Goal: Task Accomplishment & Management: Manage account settings

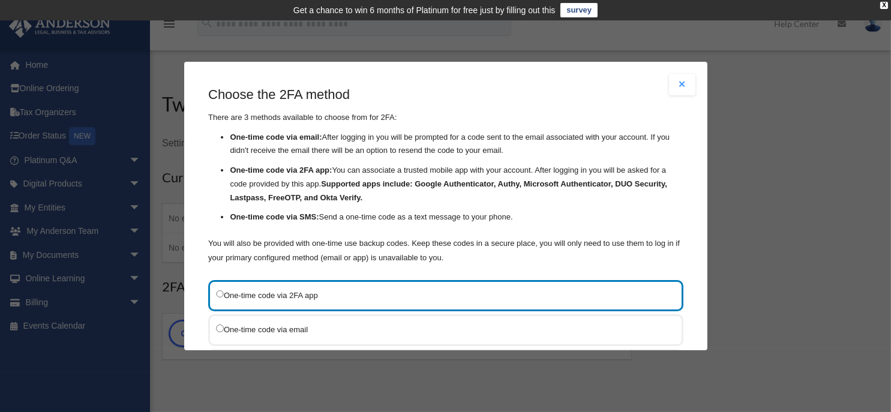
scroll to position [60, 0]
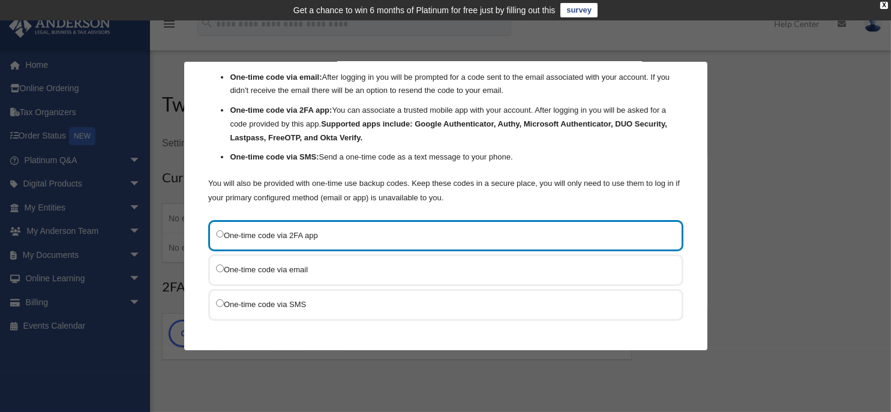
click at [274, 306] on label "One-time code via SMS" at bounding box center [439, 304] width 447 height 15
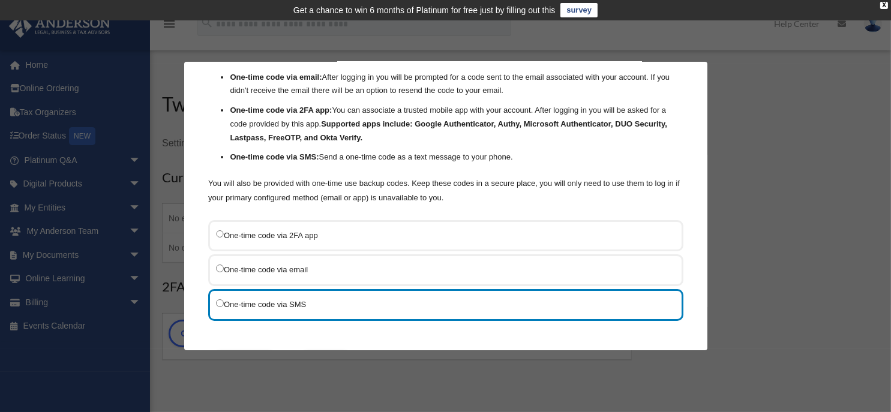
scroll to position [110, 0]
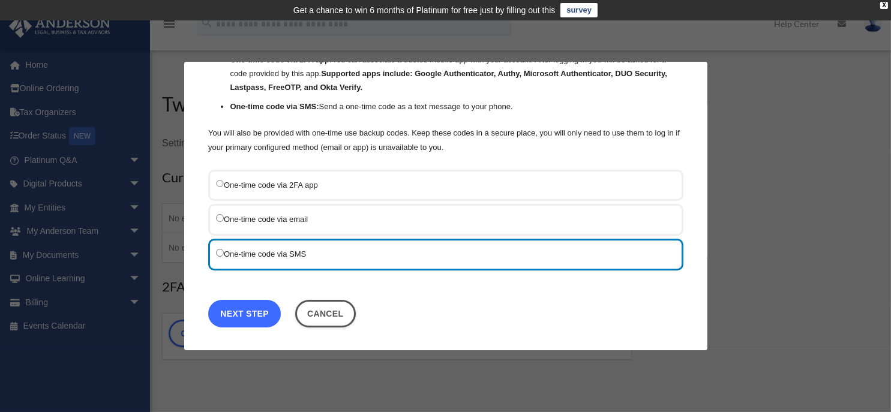
click at [242, 317] on link "Next Step" at bounding box center [244, 314] width 73 height 28
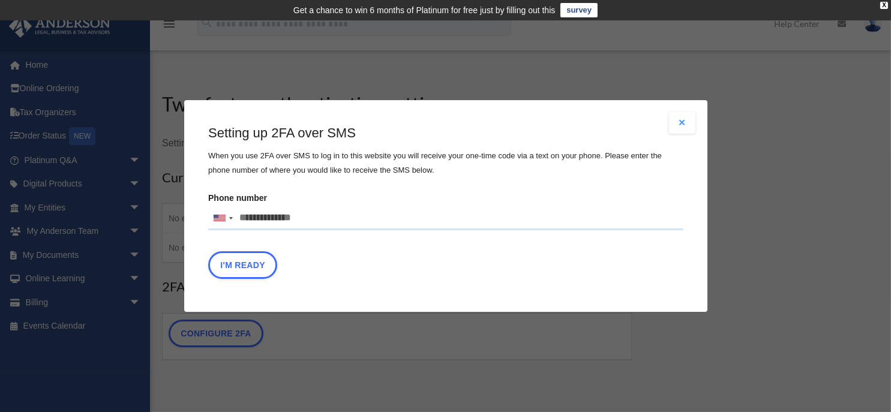
click at [321, 221] on input "Phone number United States +1 United Kingdom +44 Afghanistan (‫افغانستان‬‎) +93…" at bounding box center [445, 218] width 475 height 24
type input "**********"
click at [249, 269] on button "I'm Ready" at bounding box center [242, 265] width 69 height 28
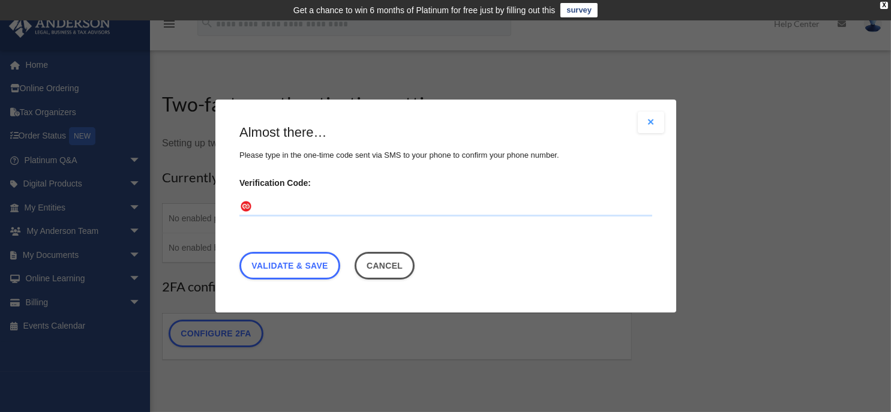
click at [289, 207] on input "Verification Code:" at bounding box center [445, 206] width 413 height 19
type input "******"
click at [300, 260] on link "Validate & Save" at bounding box center [289, 266] width 101 height 28
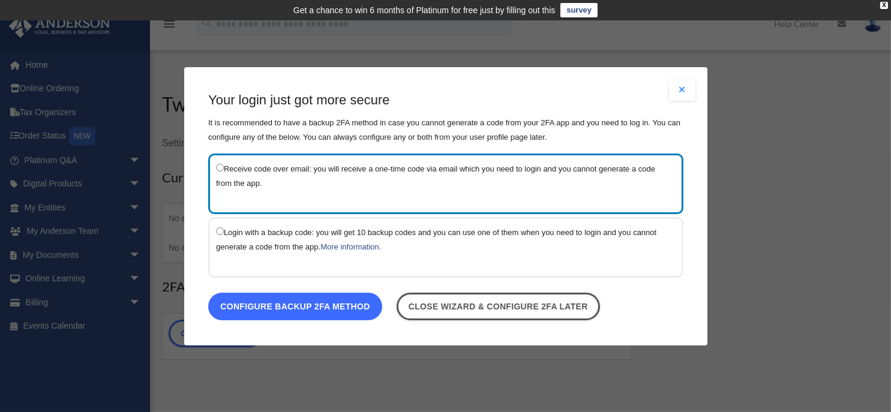
click at [323, 309] on link "Configure backup 2FA method" at bounding box center [295, 306] width 174 height 28
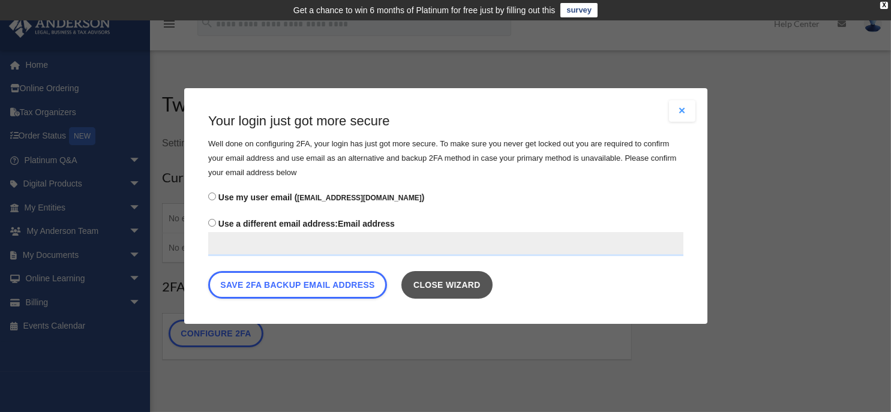
click at [449, 288] on link "Close wizard" at bounding box center [446, 285] width 91 height 28
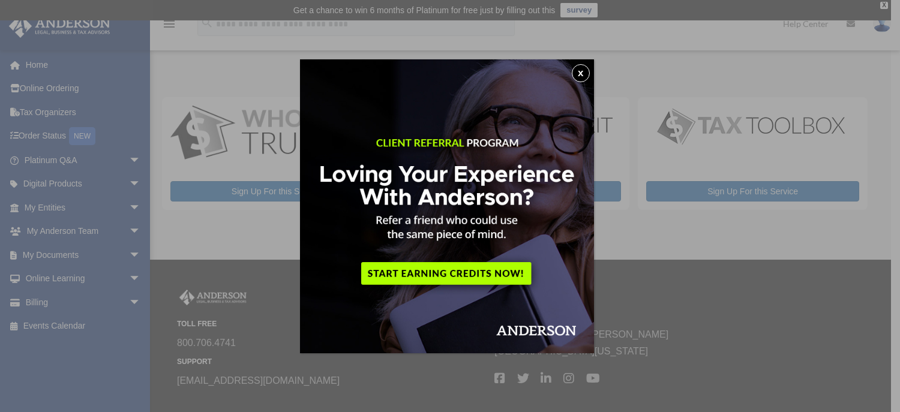
click at [582, 73] on button "x" at bounding box center [581, 73] width 18 height 18
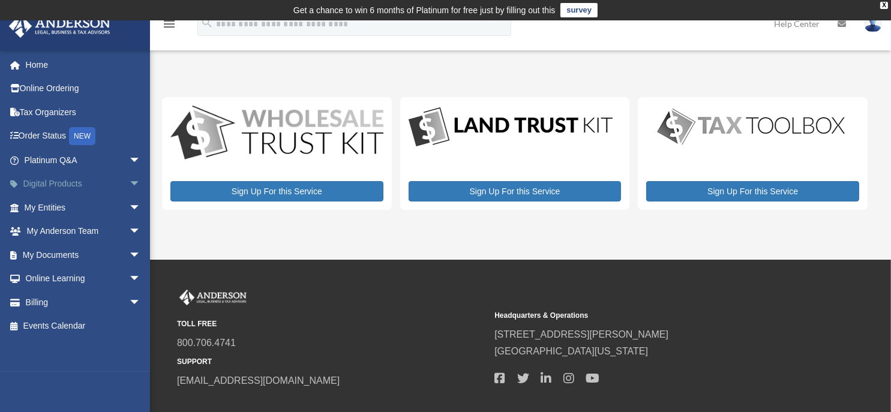
click at [129, 182] on span "arrow_drop_down" at bounding box center [141, 184] width 24 height 25
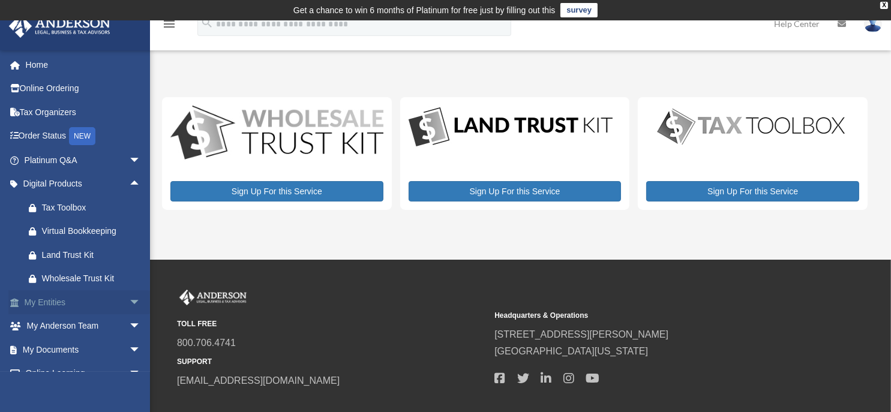
scroll to position [60, 0]
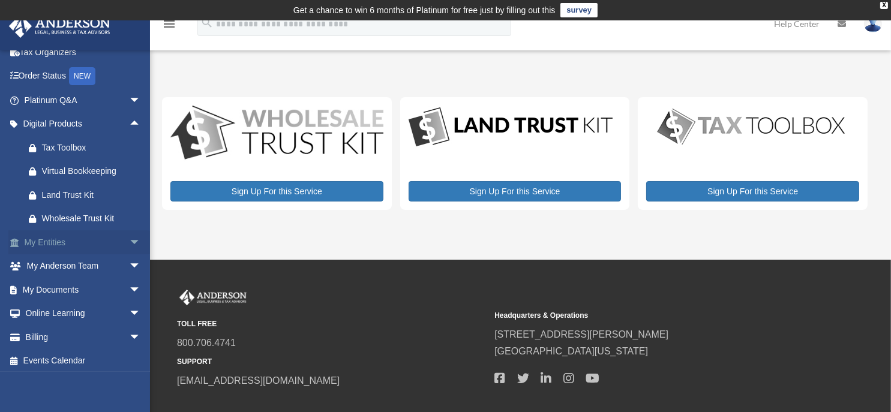
click at [129, 240] on span "arrow_drop_down" at bounding box center [141, 242] width 24 height 25
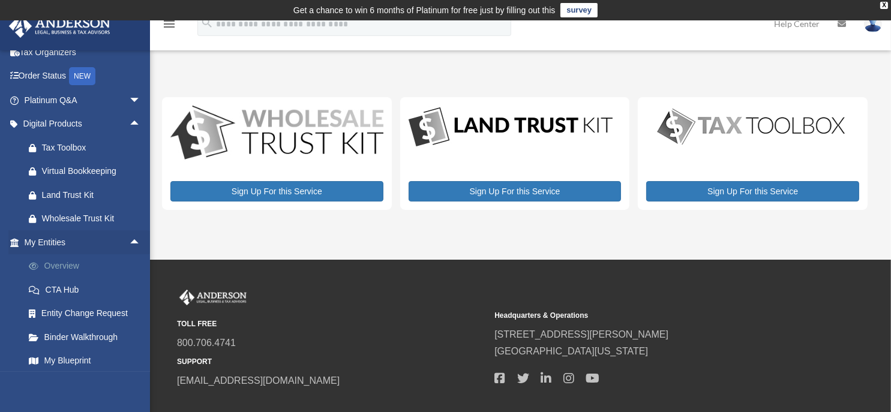
click at [75, 263] on link "Overview" at bounding box center [88, 266] width 142 height 24
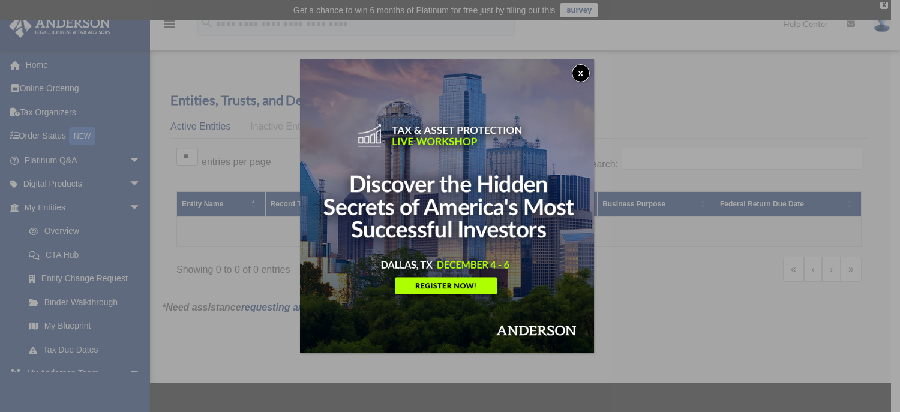
click at [584, 71] on button "x" at bounding box center [581, 73] width 18 height 18
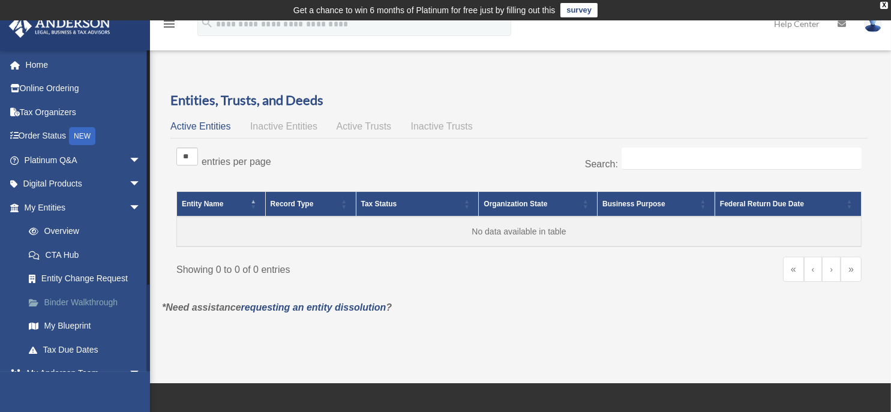
click at [73, 300] on link "Binder Walkthrough" at bounding box center [88, 302] width 142 height 24
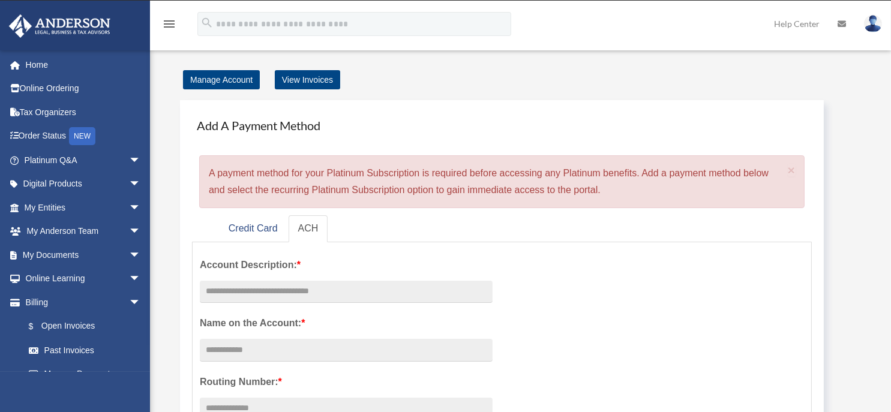
scroll to position [39, 0]
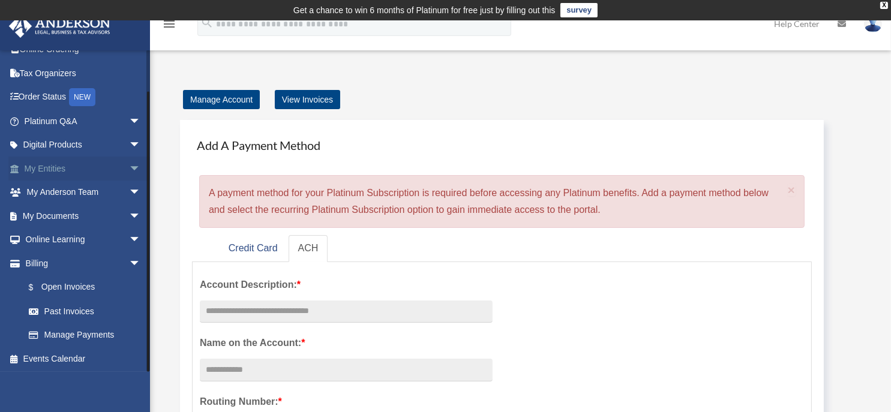
click at [129, 167] on span "arrow_drop_down" at bounding box center [141, 169] width 24 height 25
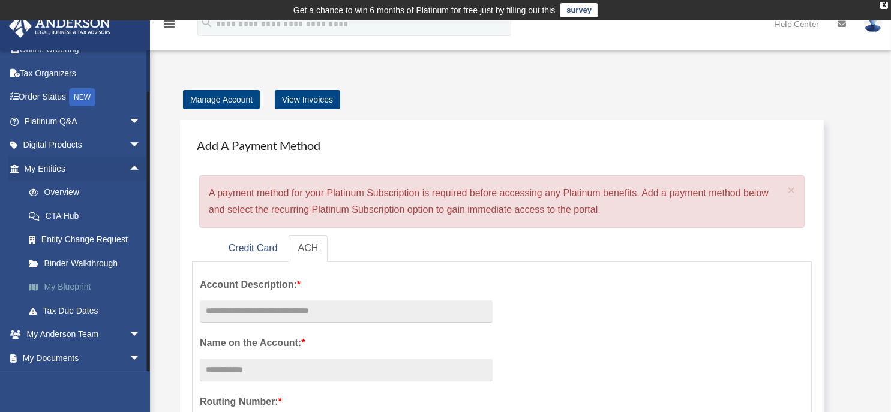
click at [65, 289] on link "My Blueprint" at bounding box center [88, 287] width 142 height 24
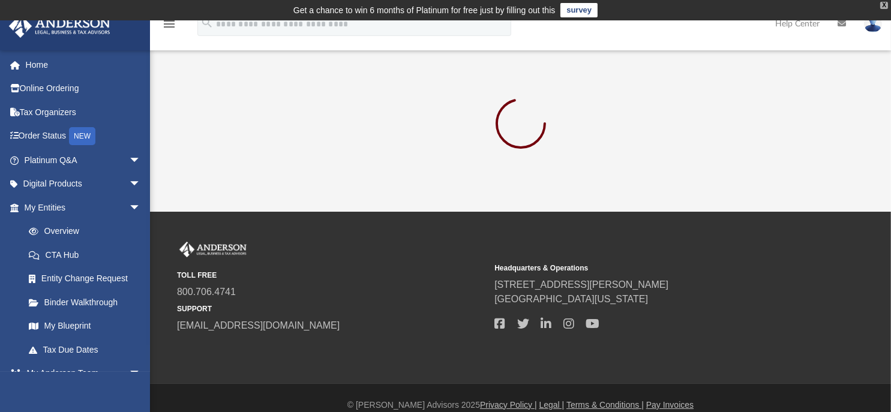
click at [885, 6] on div "X" at bounding box center [884, 5] width 8 height 7
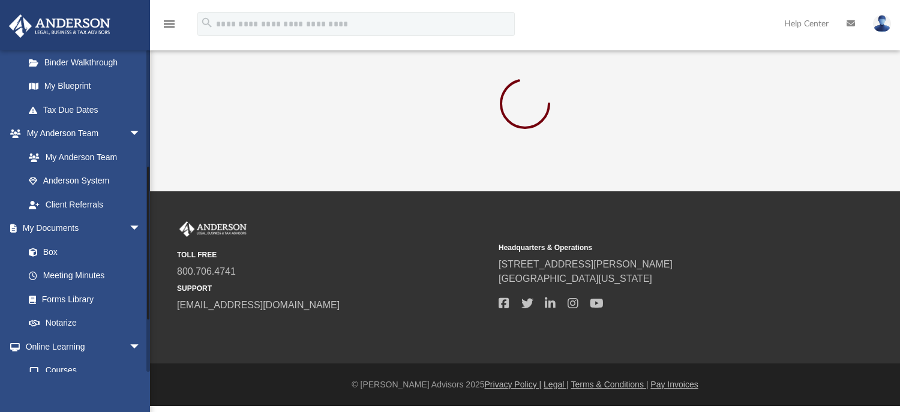
scroll to position [347, 0]
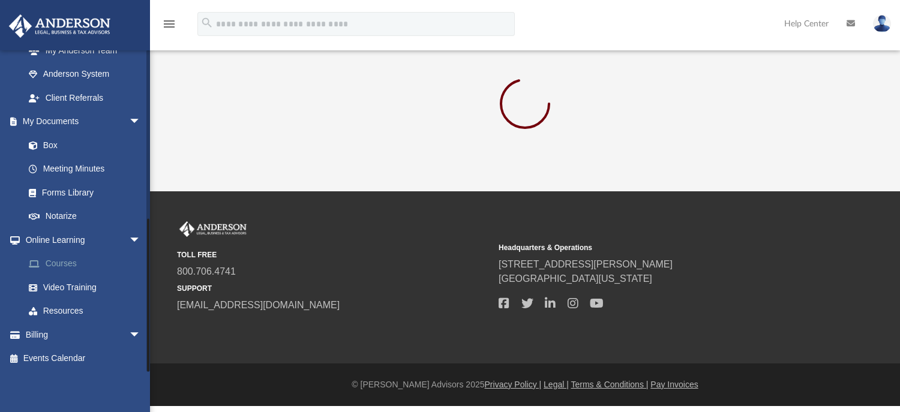
click at [62, 267] on link "Courses" at bounding box center [88, 264] width 142 height 24
click at [129, 330] on span "arrow_drop_down" at bounding box center [141, 335] width 24 height 25
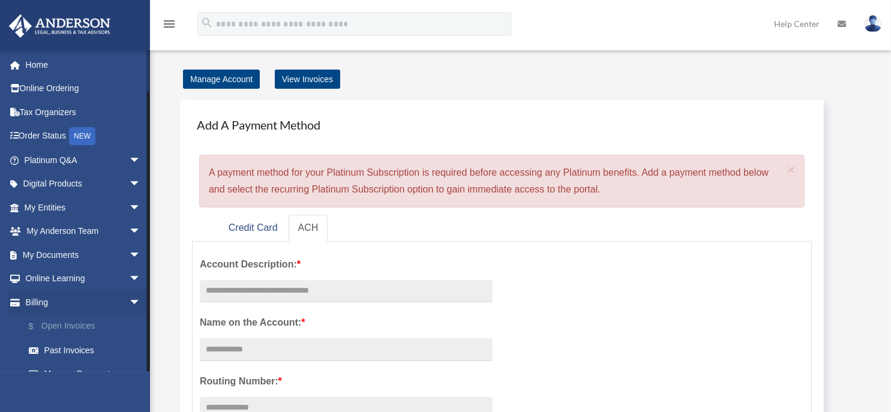
scroll to position [39, 0]
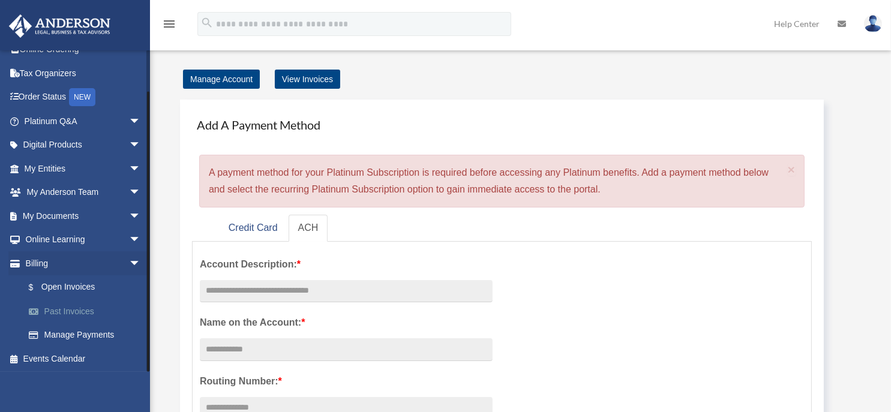
click at [77, 315] on link "Past Invoices" at bounding box center [88, 311] width 142 height 24
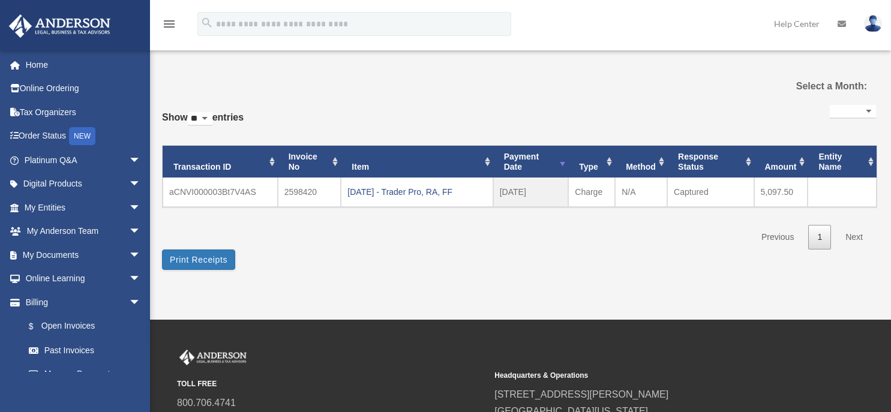
select select
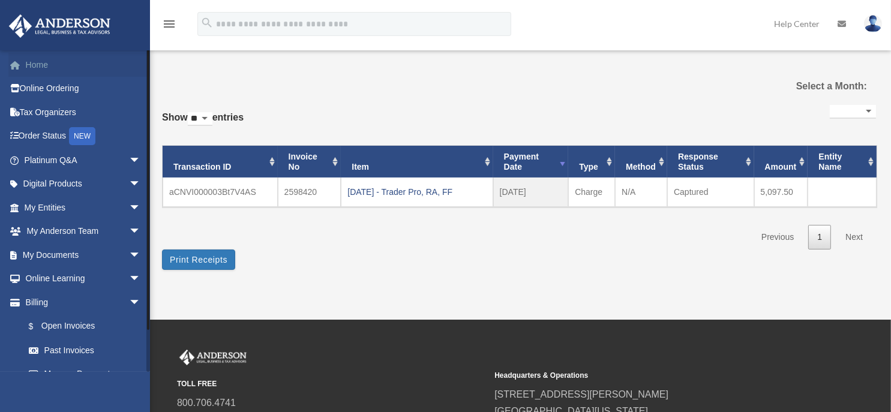
click at [45, 70] on link "Home" at bounding box center [83, 65] width 151 height 24
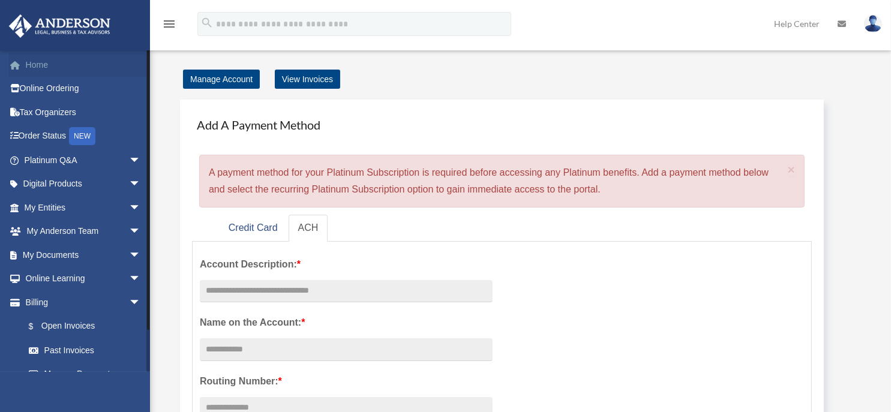
click at [43, 67] on link "Home" at bounding box center [83, 65] width 151 height 24
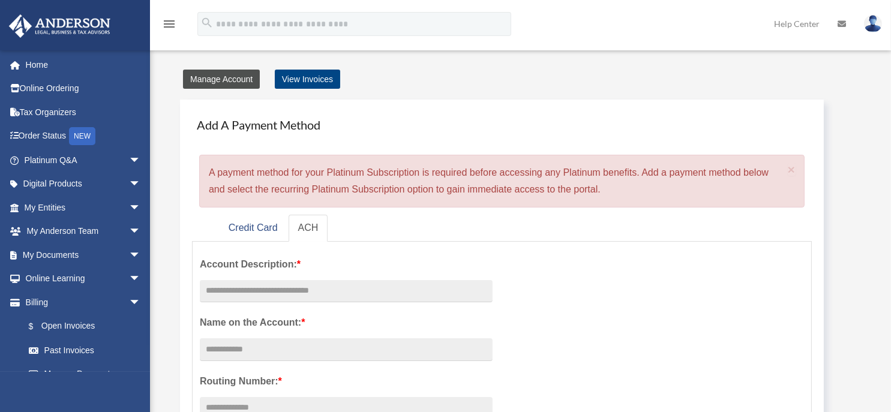
click at [237, 79] on link "Manage Account" at bounding box center [221, 79] width 77 height 19
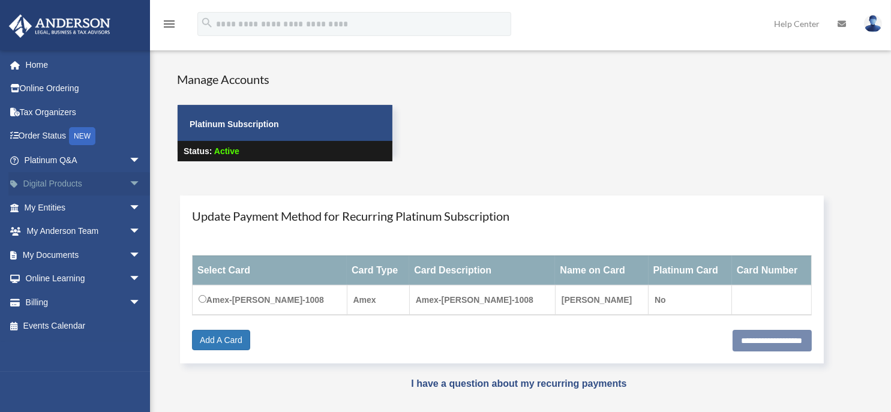
click at [129, 180] on span "arrow_drop_down" at bounding box center [141, 184] width 24 height 25
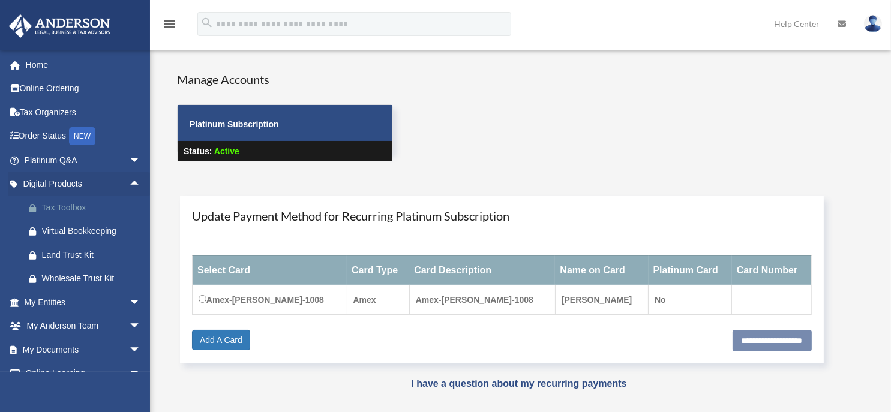
click at [73, 208] on div "Tax Toolbox" at bounding box center [93, 207] width 102 height 15
click at [57, 300] on link "My Entities arrow_drop_down" at bounding box center [83, 302] width 151 height 24
click at [129, 325] on span "arrow_drop_down" at bounding box center [141, 326] width 24 height 25
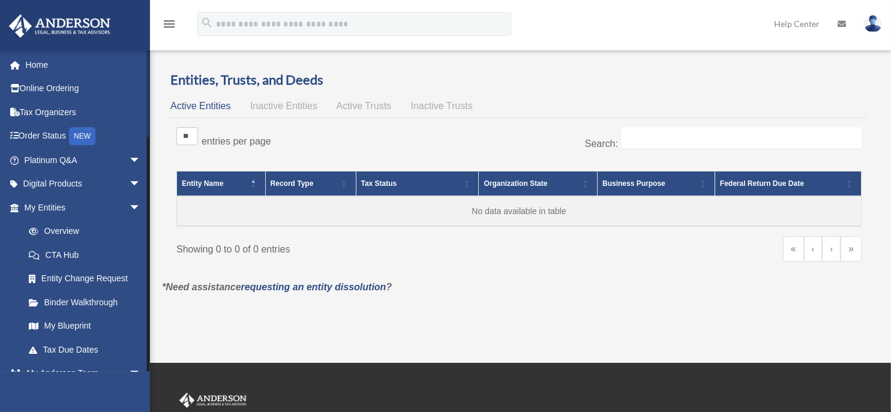
scroll to position [110, 0]
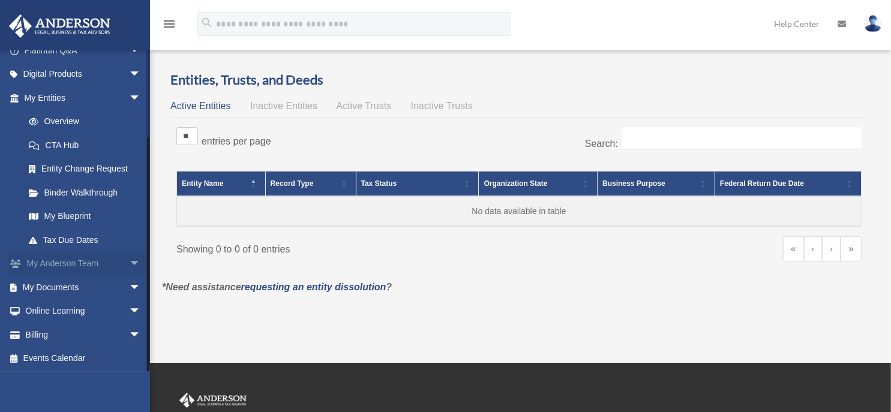
click at [129, 260] on span "arrow_drop_down" at bounding box center [141, 264] width 24 height 25
click at [88, 287] on link "My Anderson Team" at bounding box center [88, 287] width 142 height 24
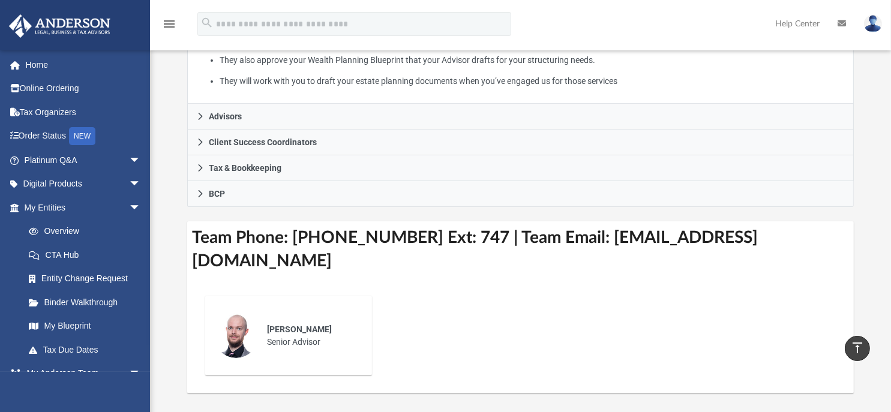
scroll to position [240, 0]
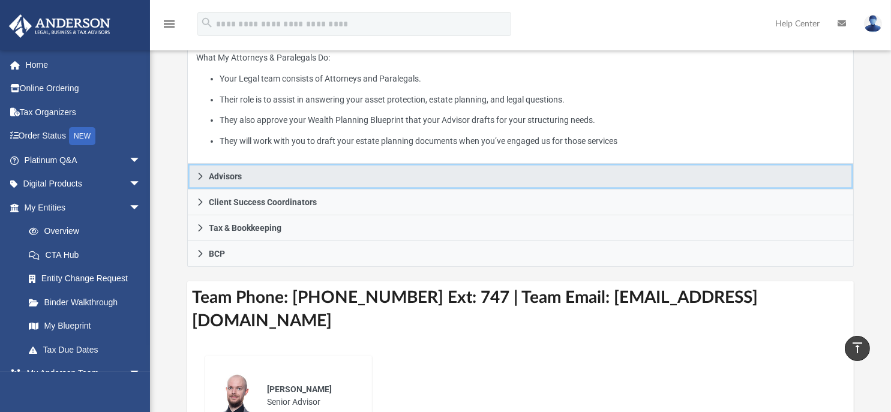
click at [198, 176] on icon at bounding box center [200, 176] width 8 height 8
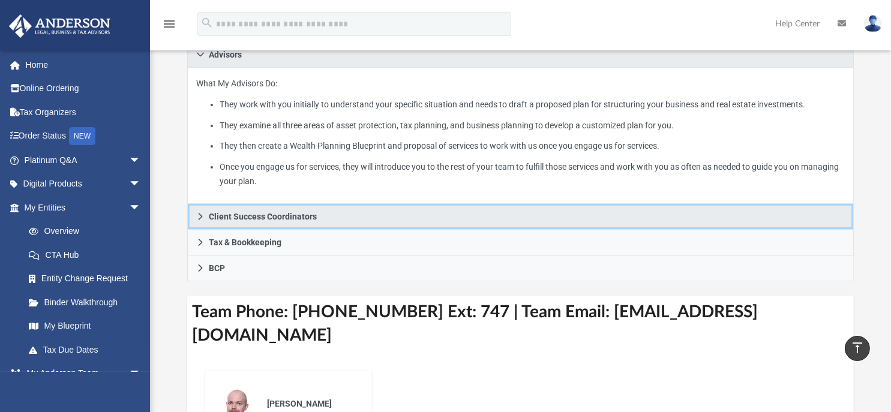
click at [199, 220] on link "Client Success Coordinators" at bounding box center [520, 217] width 667 height 26
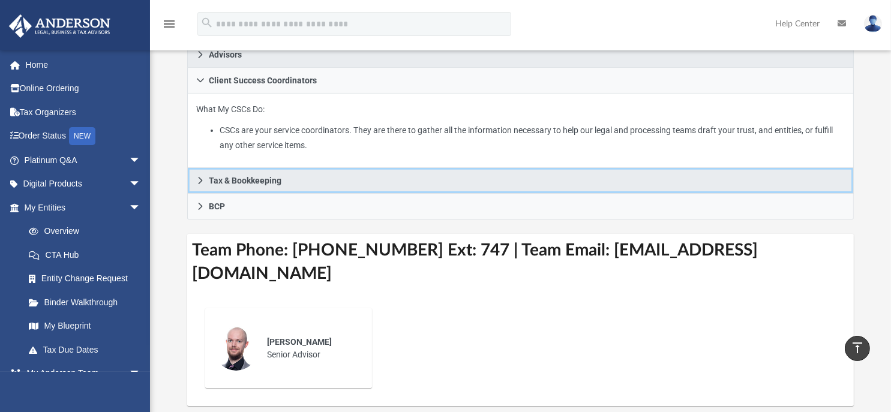
click at [200, 184] on link "Tax & Bookkeeping" at bounding box center [520, 181] width 667 height 26
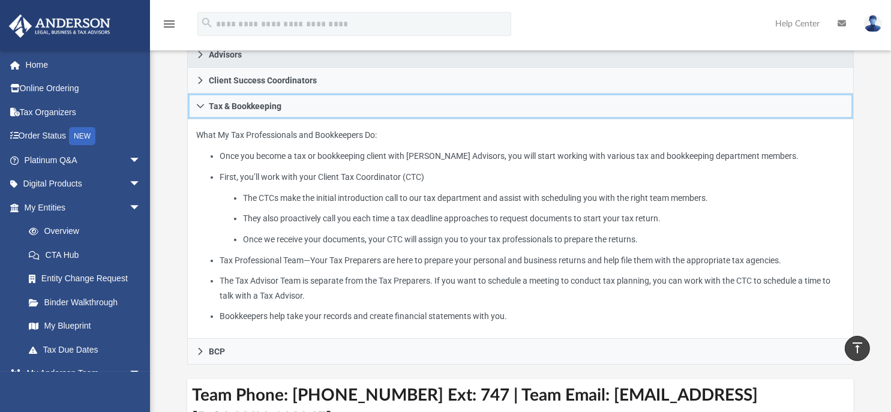
scroll to position [300, 0]
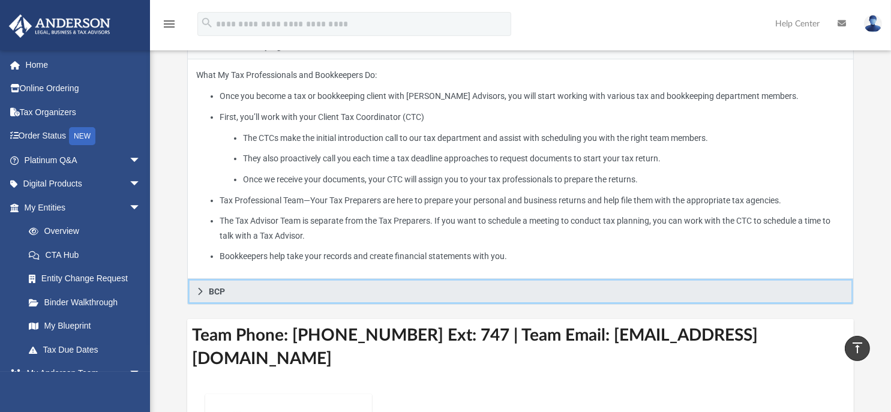
click at [200, 294] on icon at bounding box center [200, 291] width 8 height 8
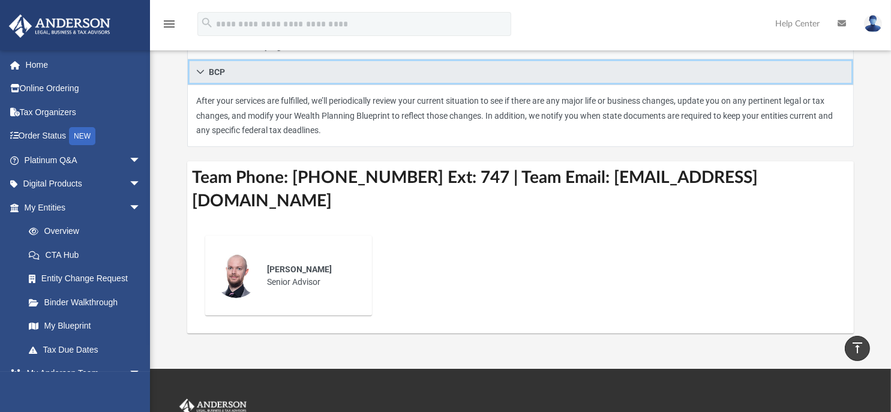
scroll to position [0, 0]
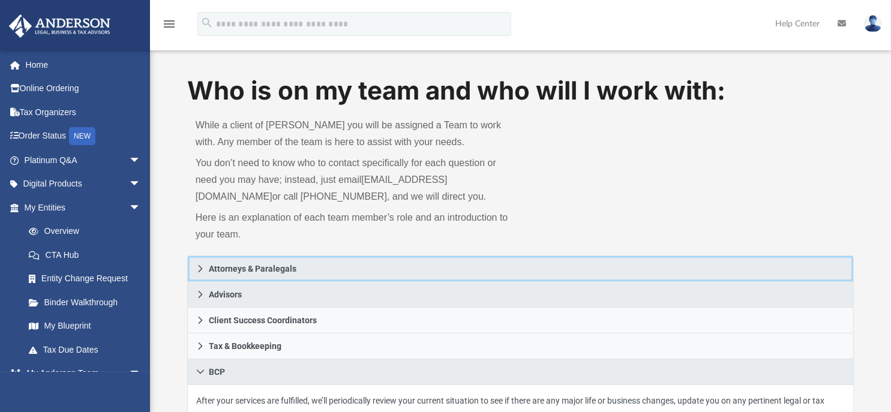
click at [197, 270] on icon at bounding box center [200, 268] width 8 height 8
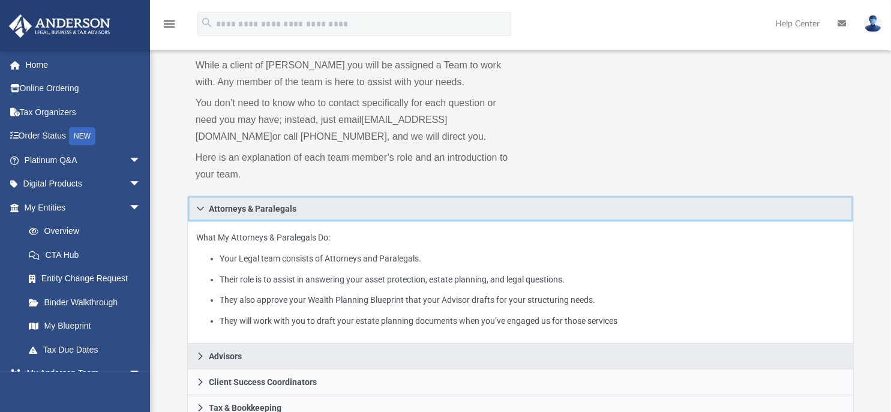
scroll to position [180, 0]
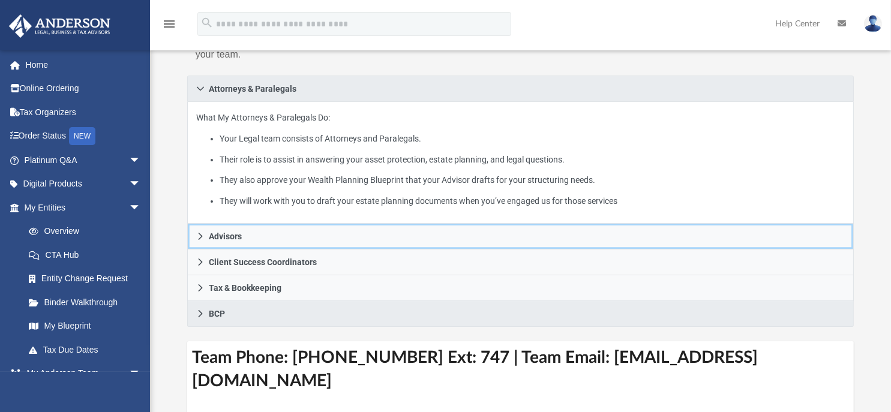
drag, startPoint x: 198, startPoint y: 236, endPoint x: 208, endPoint y: 240, distance: 10.5
click at [198, 235] on icon at bounding box center [200, 236] width 8 height 8
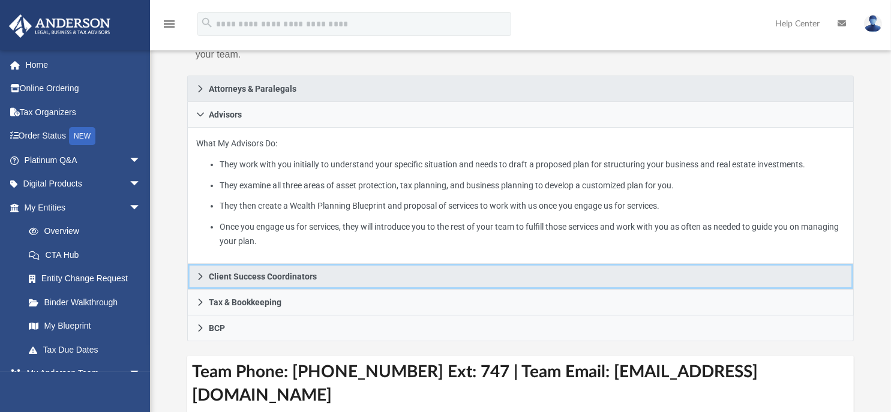
click at [199, 276] on icon at bounding box center [200, 276] width 8 height 8
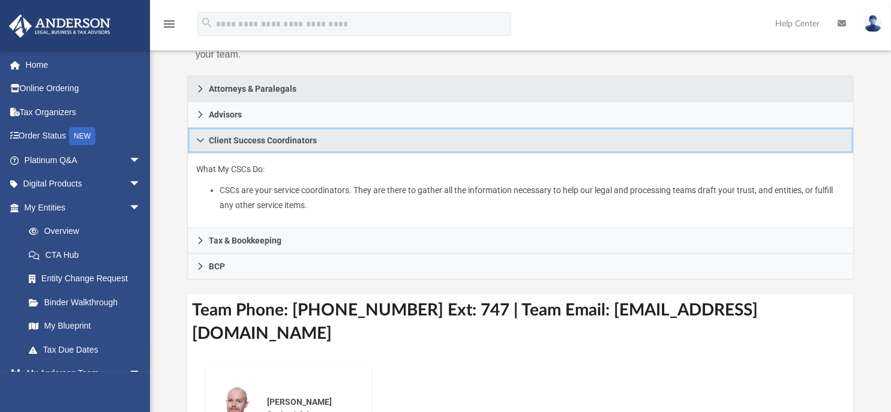
scroll to position [0, 0]
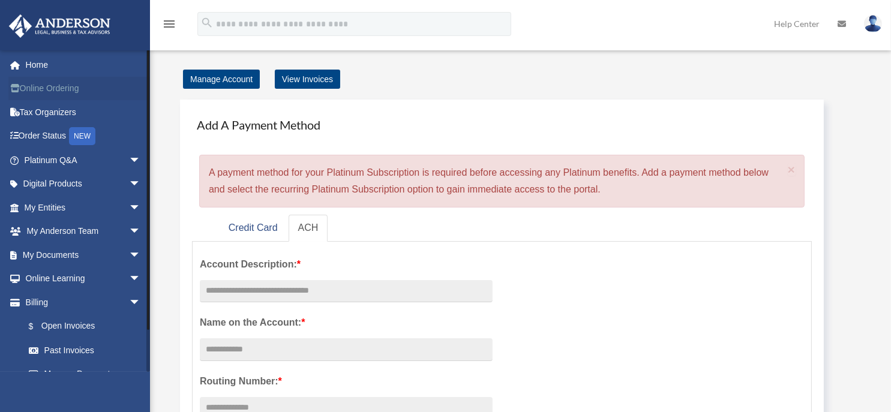
click at [62, 88] on link "Online Ordering" at bounding box center [83, 89] width 151 height 24
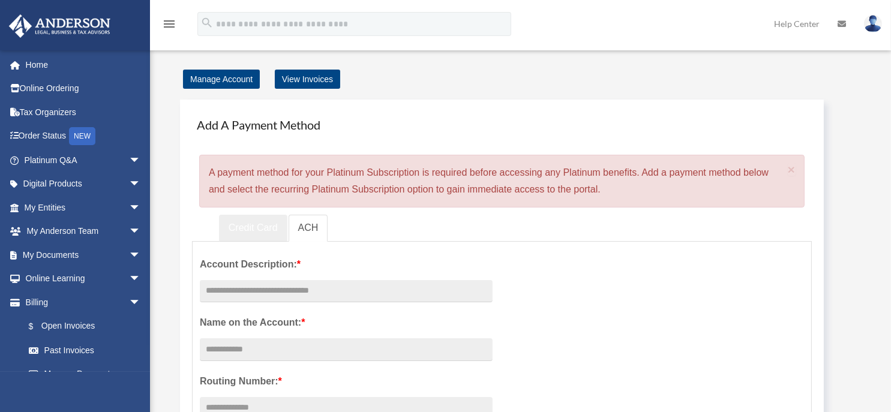
click at [258, 226] on link "Credit Card" at bounding box center [253, 228] width 68 height 27
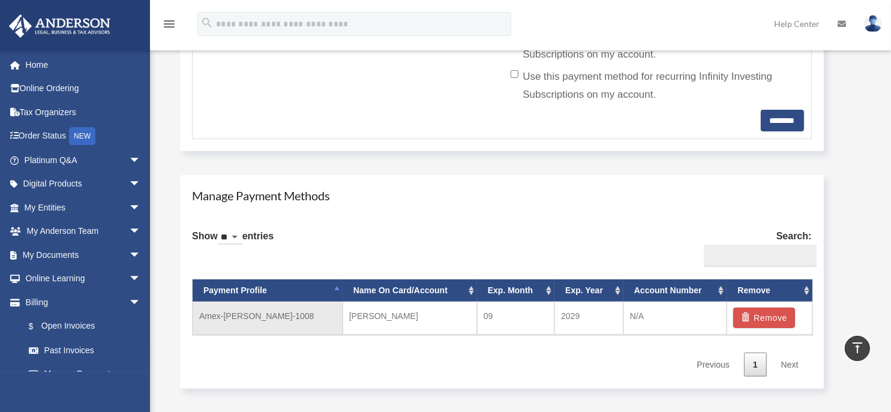
scroll to position [720, 0]
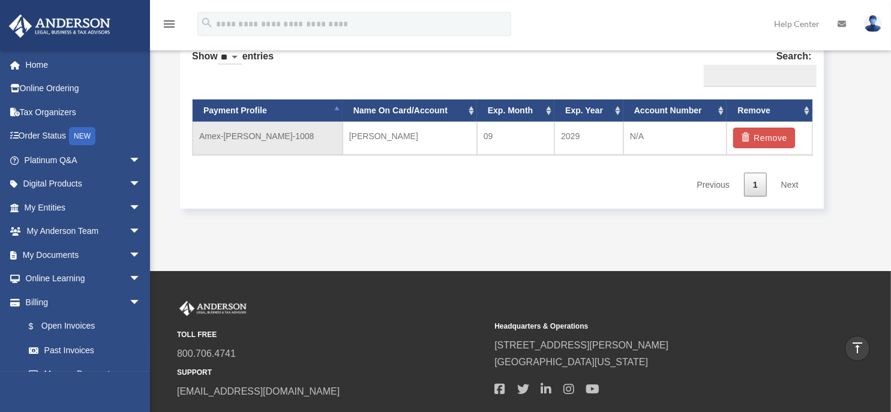
click at [512, 131] on td "09" at bounding box center [515, 138] width 77 height 33
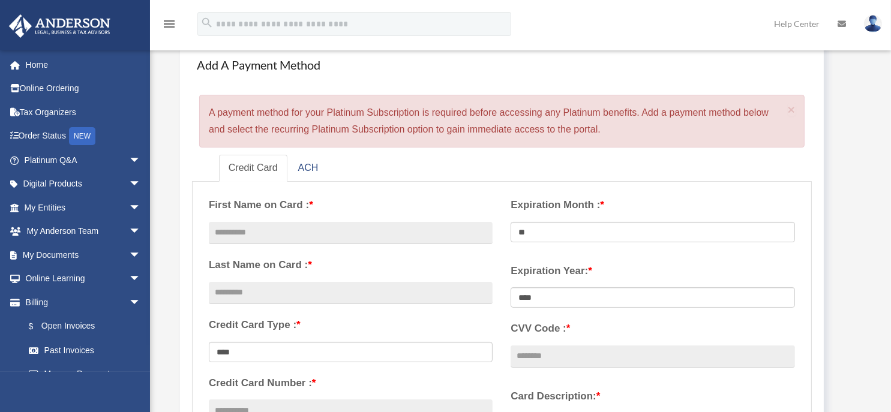
scroll to position [0, 0]
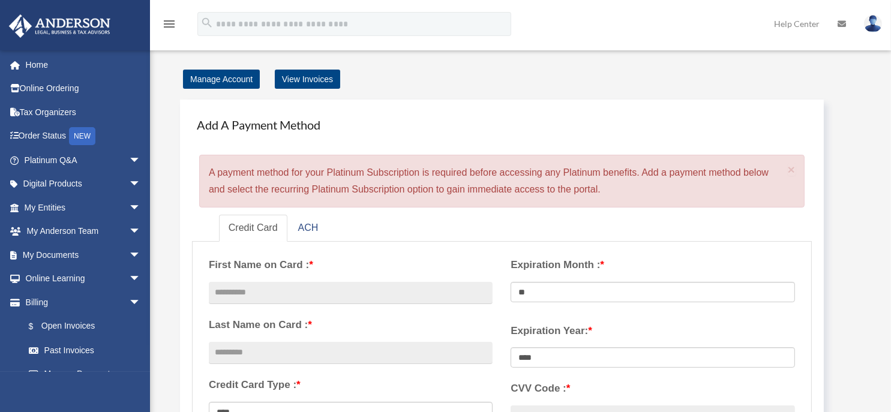
click at [880, 20] on img at bounding box center [873, 23] width 18 height 17
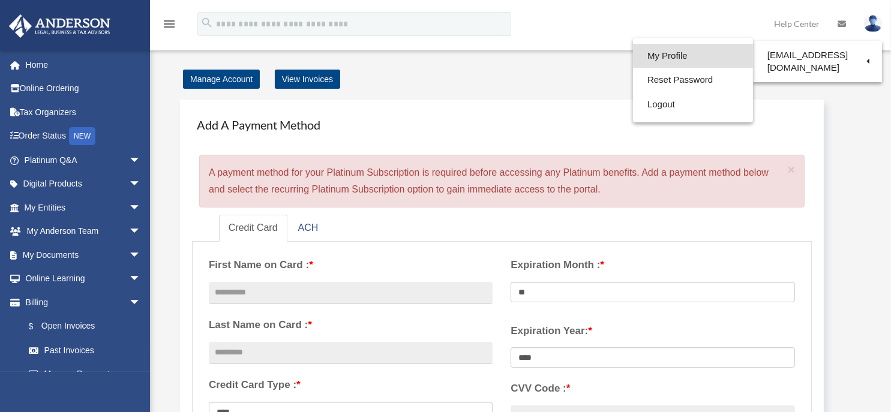
click at [653, 56] on link "My Profile" at bounding box center [693, 56] width 120 height 25
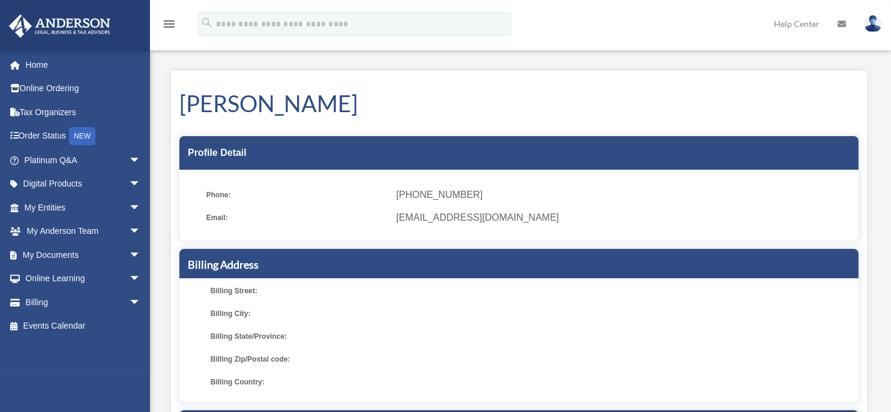
click at [876, 26] on img at bounding box center [873, 23] width 18 height 17
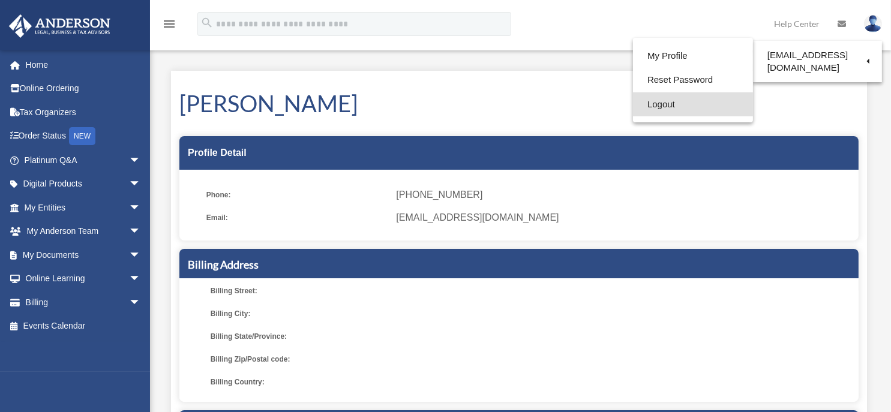
click at [645, 107] on link "Logout" at bounding box center [693, 104] width 120 height 25
